Goal: Find specific page/section: Find specific page/section

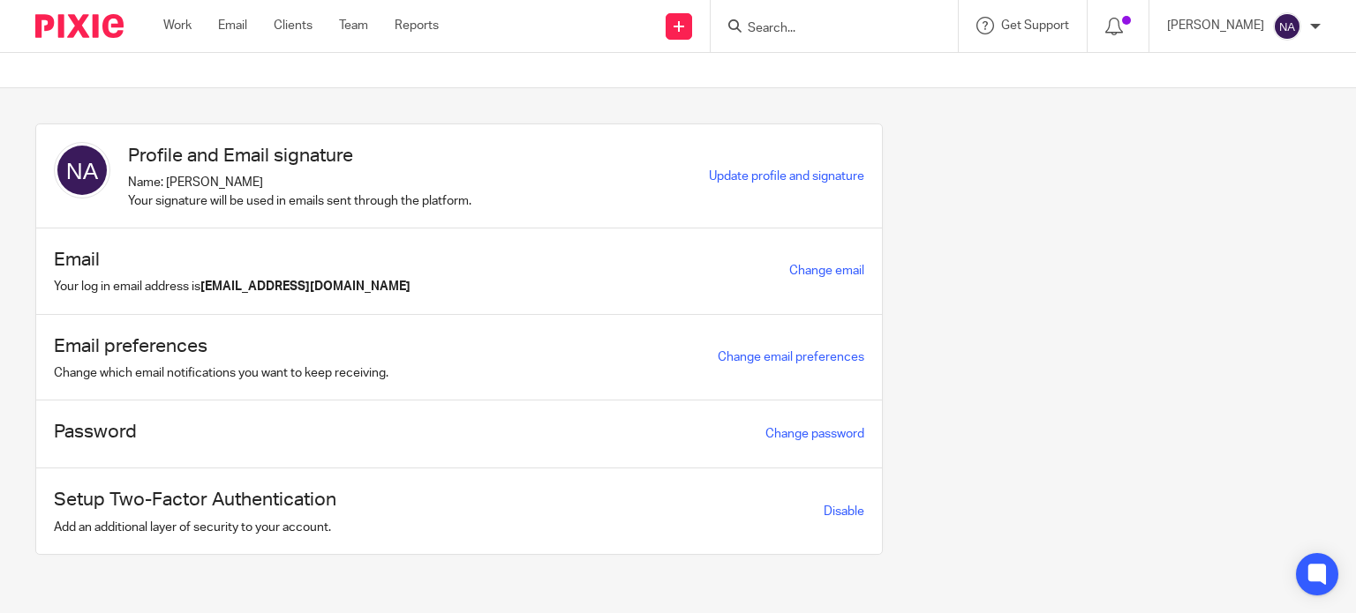
click at [809, 28] on input "Search" at bounding box center [825, 29] width 159 height 16
type input "N"
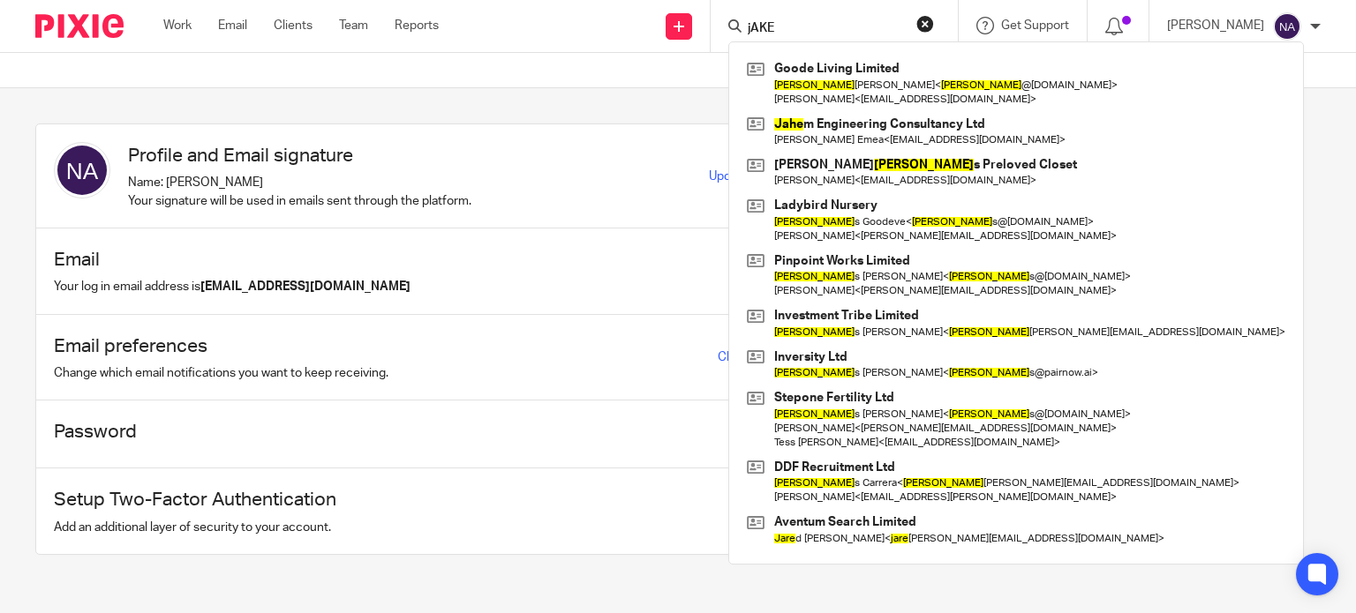
drag, startPoint x: 890, startPoint y: 26, endPoint x: 763, endPoint y: 27, distance: 127.1
click at [763, 27] on div "jAKE" at bounding box center [831, 26] width 206 height 22
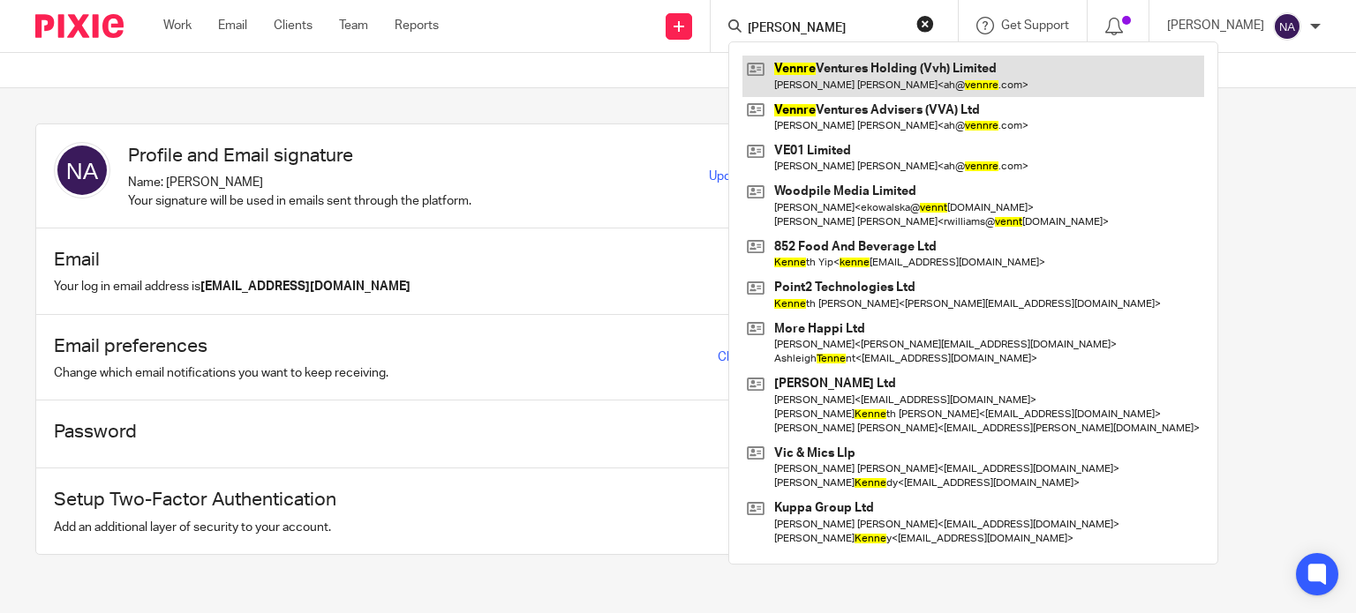
type input "[PERSON_NAME]"
click at [868, 82] on link at bounding box center [973, 76] width 462 height 41
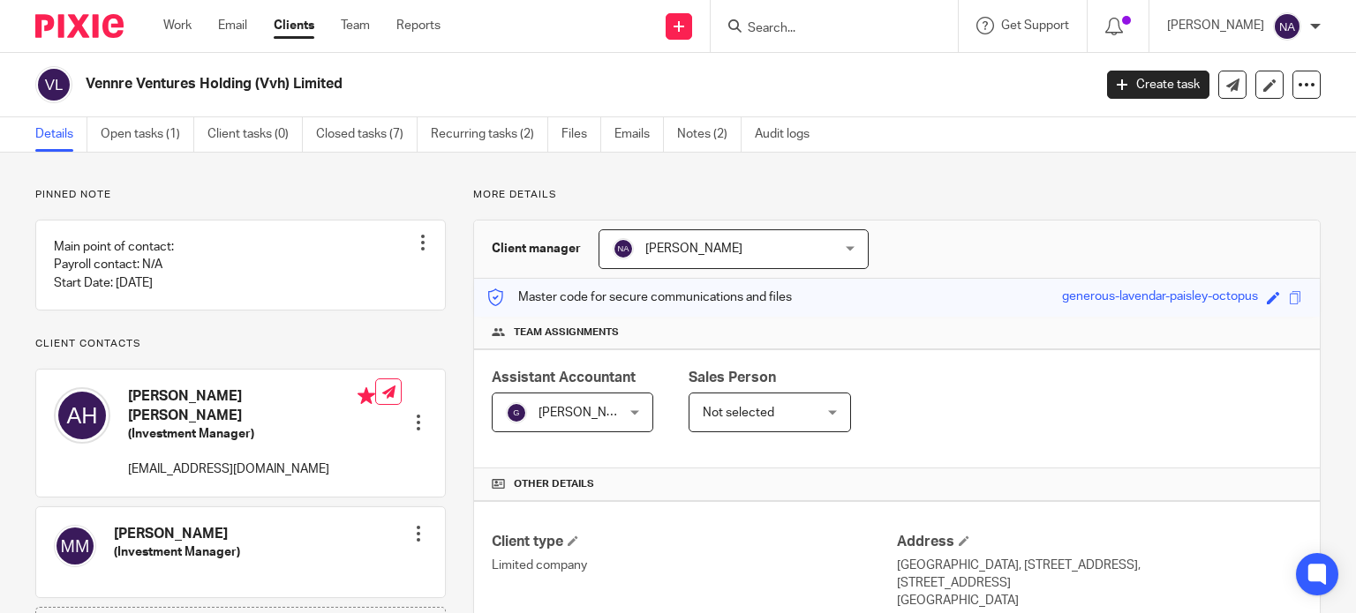
scroll to position [505, 0]
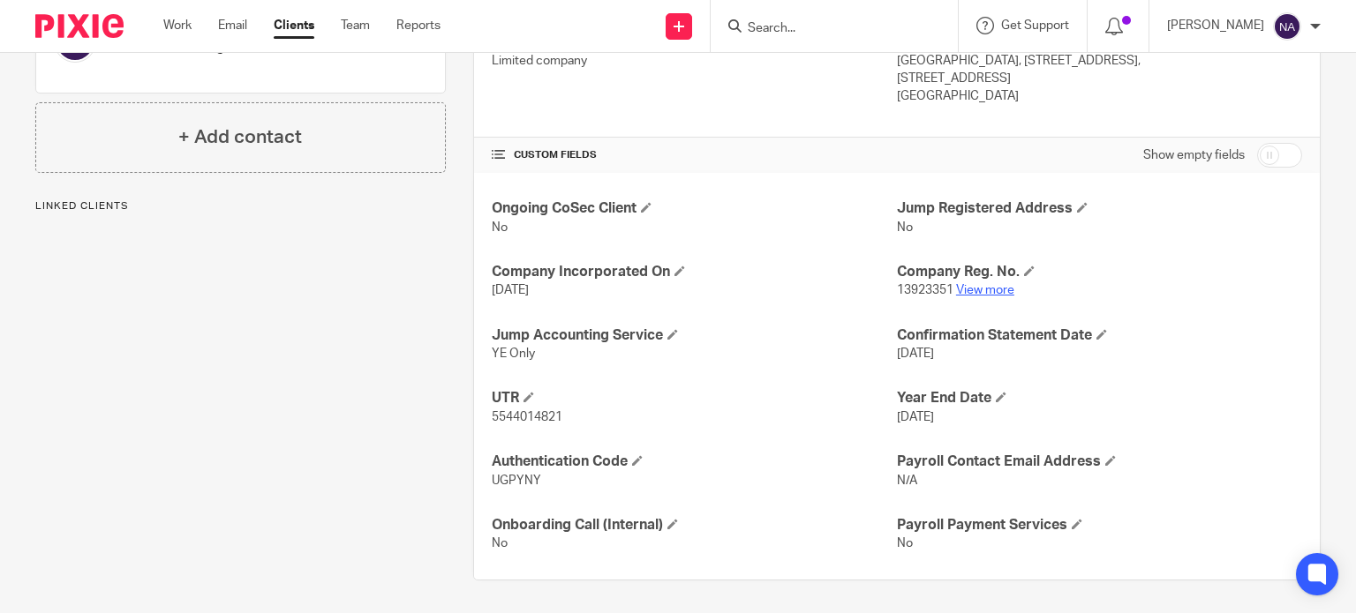
click at [989, 285] on link "View more" at bounding box center [985, 290] width 58 height 12
